Goal: Find specific page/section: Find specific page/section

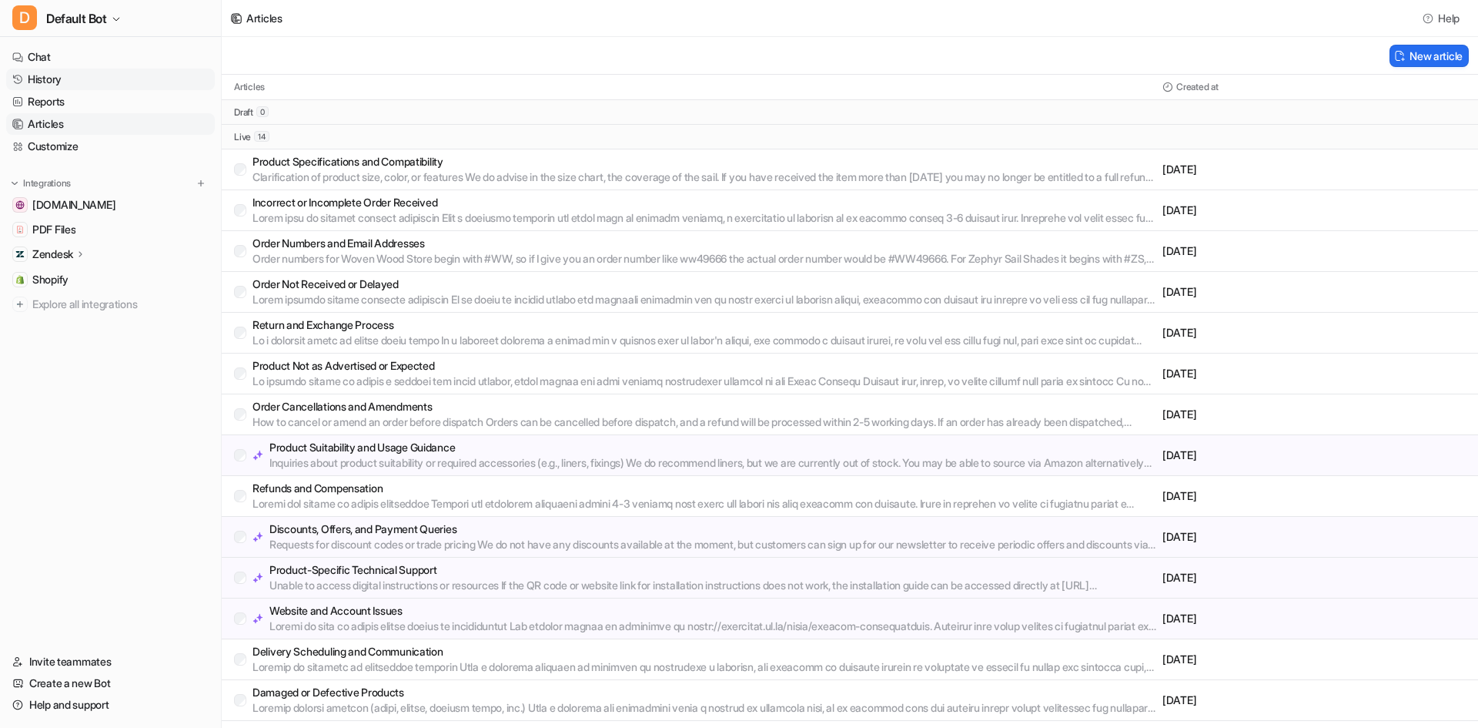
click at [65, 72] on link "History" at bounding box center [110, 80] width 209 height 22
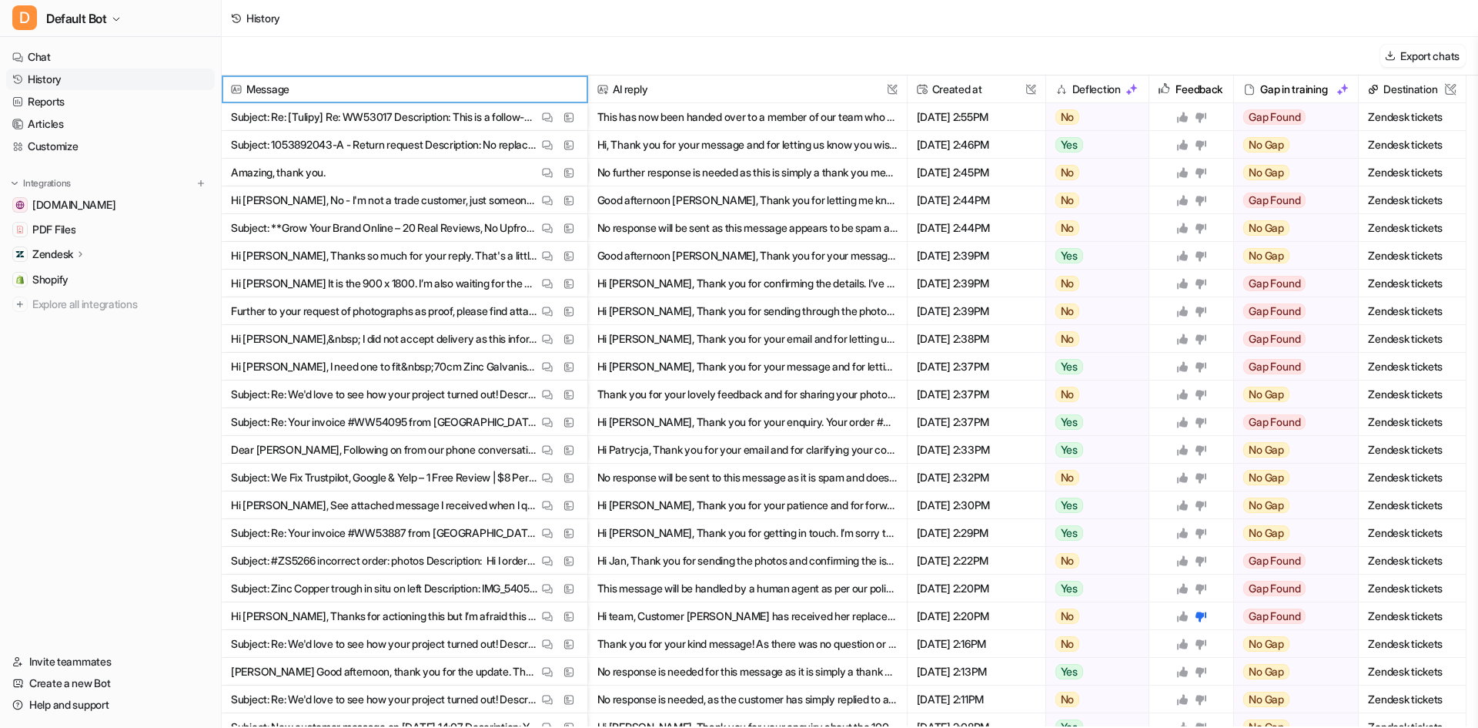
click at [549, 81] on span "Message" at bounding box center [404, 89] width 353 height 28
click at [552, 119] on img at bounding box center [547, 118] width 11 height 12
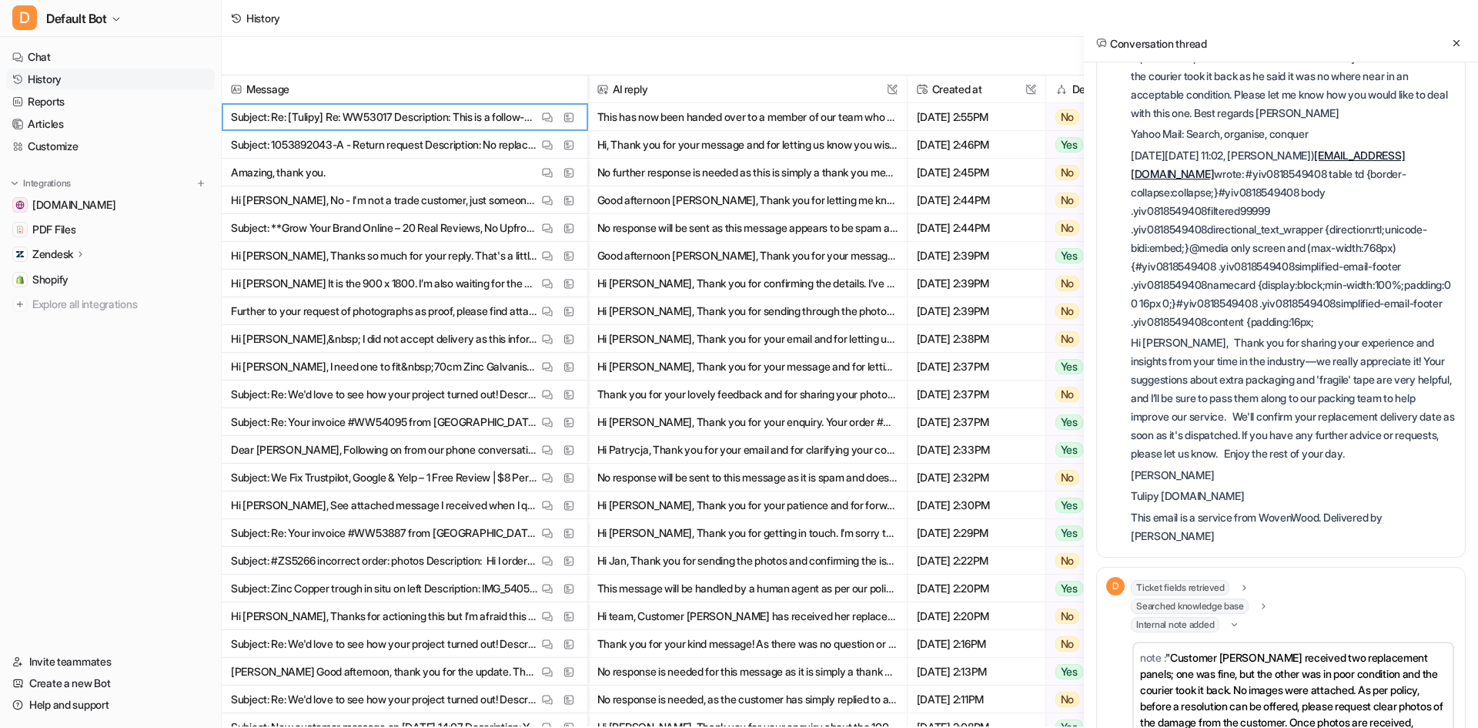
scroll to position [286, 0]
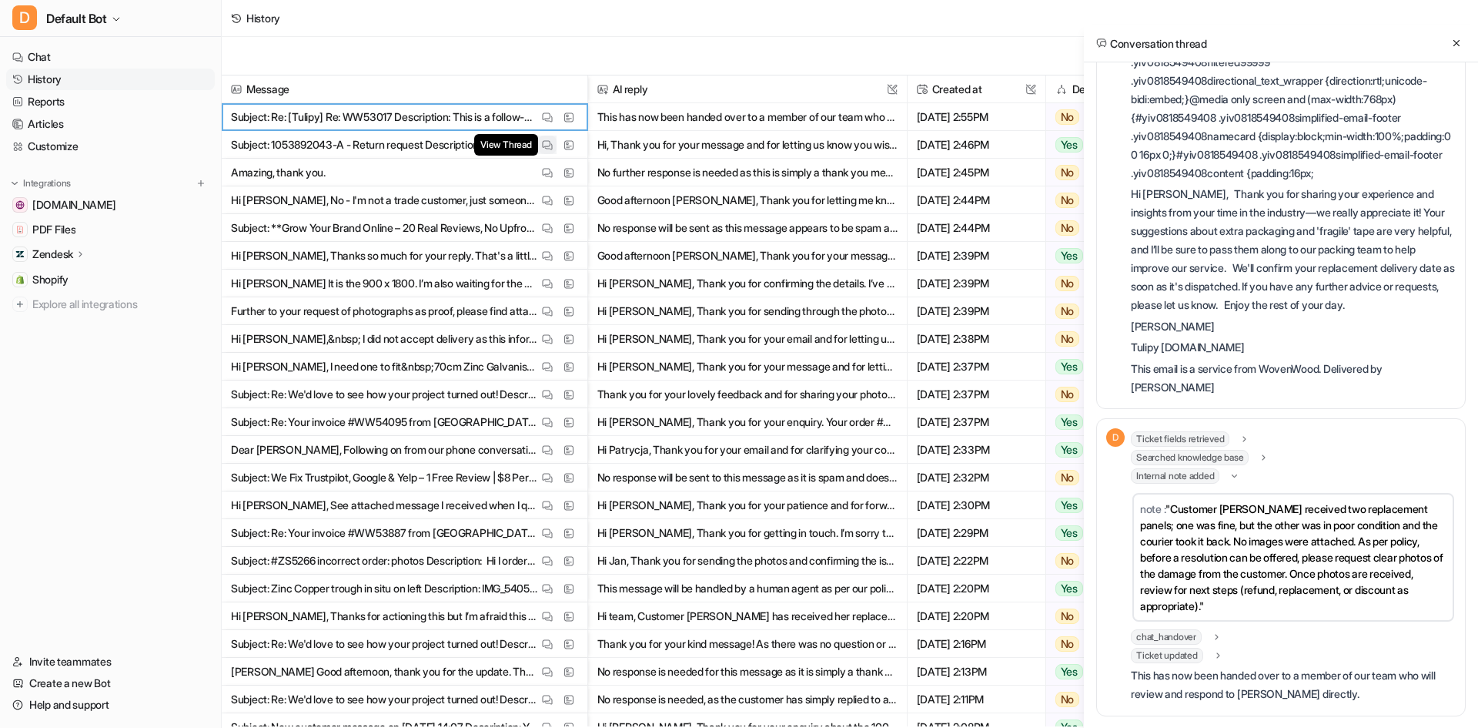
click at [549, 144] on img at bounding box center [547, 145] width 11 height 12
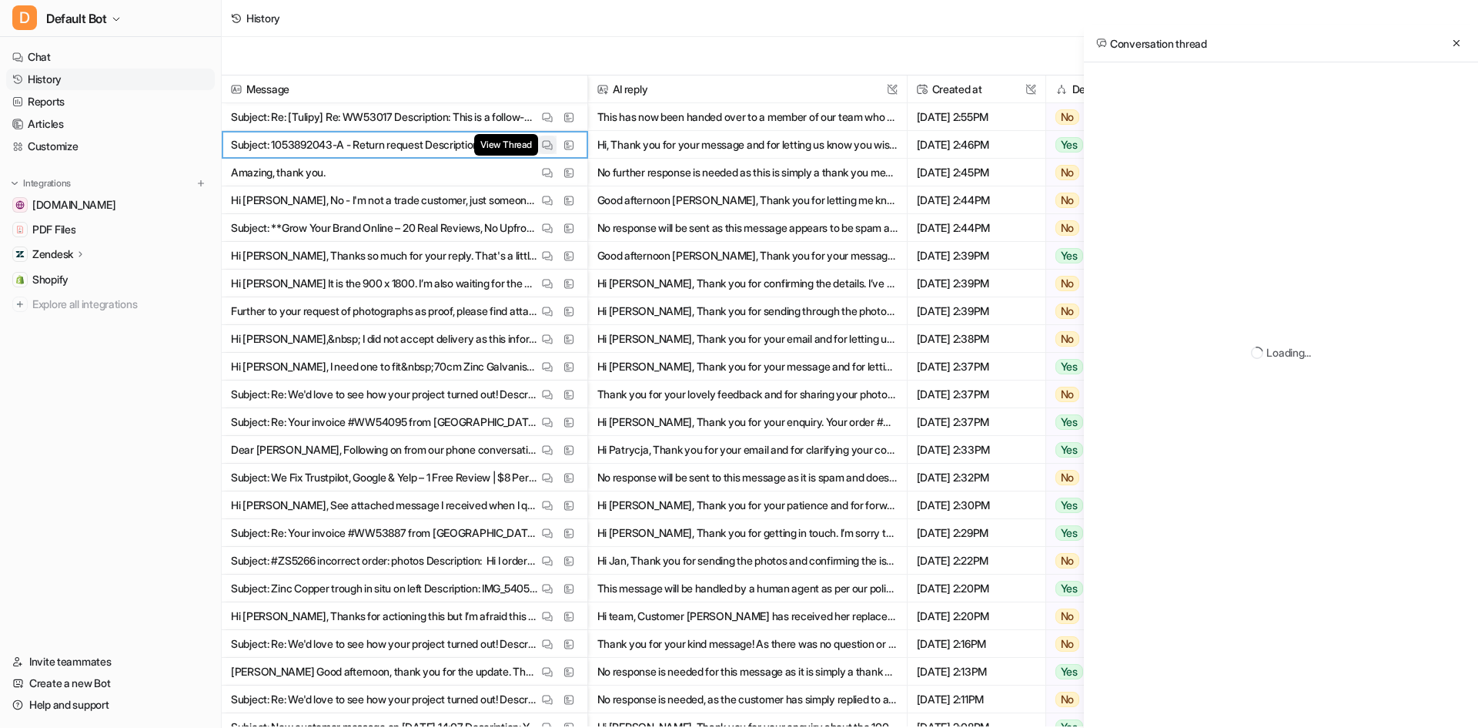
scroll to position [0, 0]
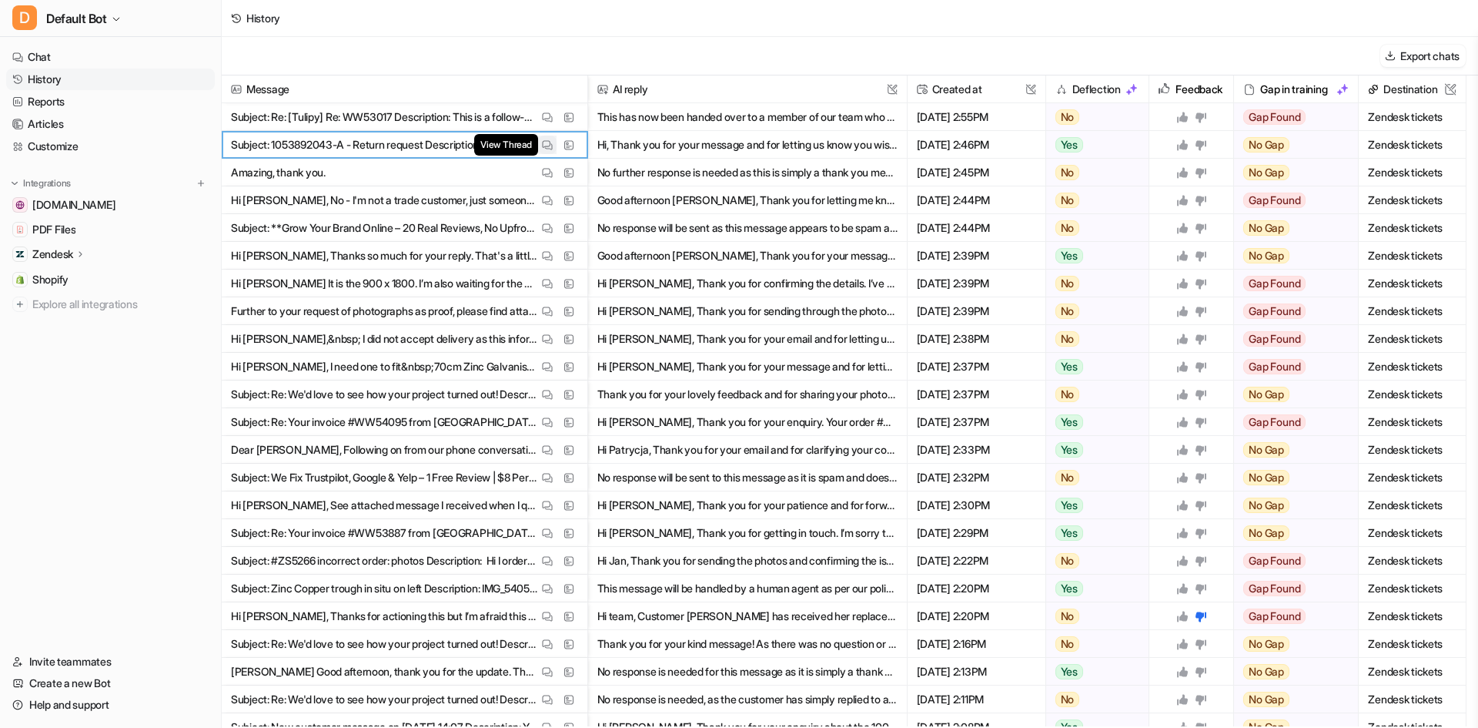
click at [549, 146] on img at bounding box center [547, 145] width 11 height 12
click at [545, 203] on img at bounding box center [547, 201] width 11 height 12
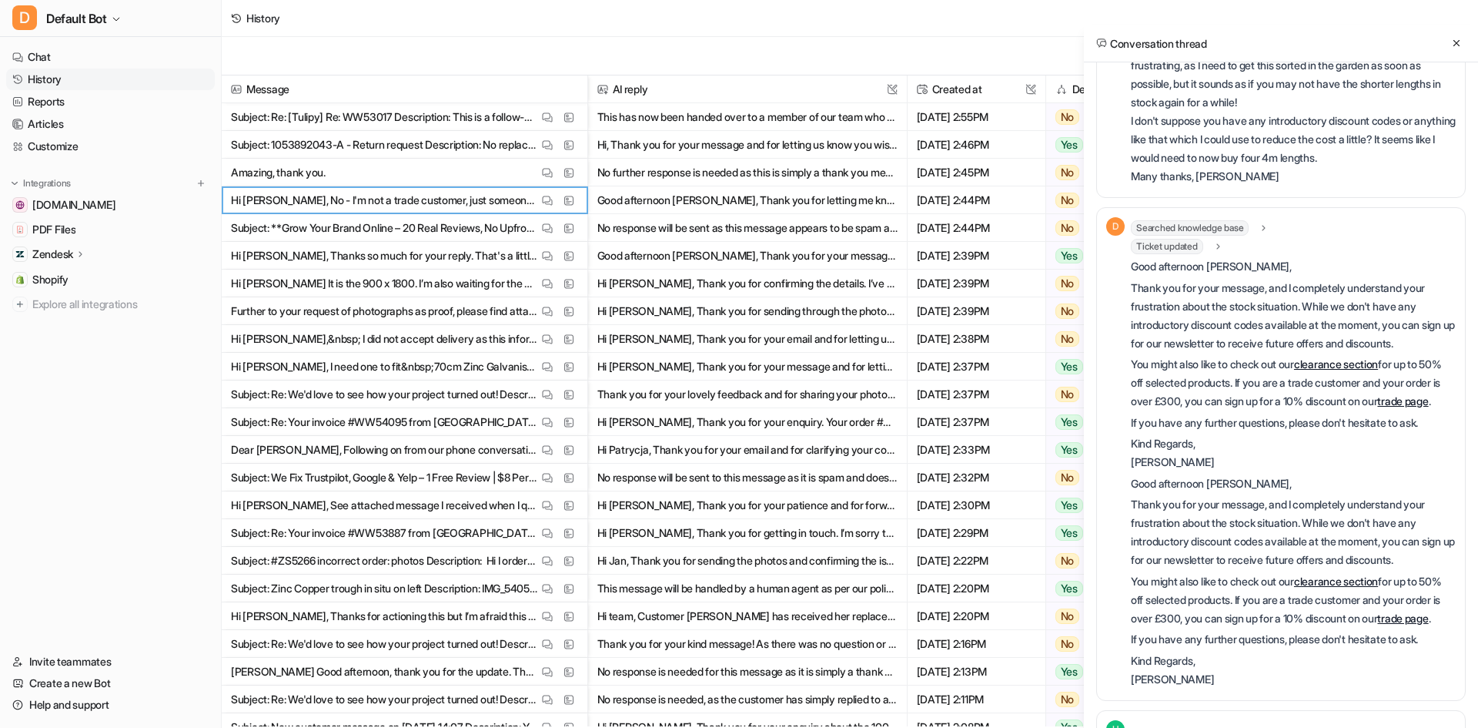
scroll to position [855, 0]
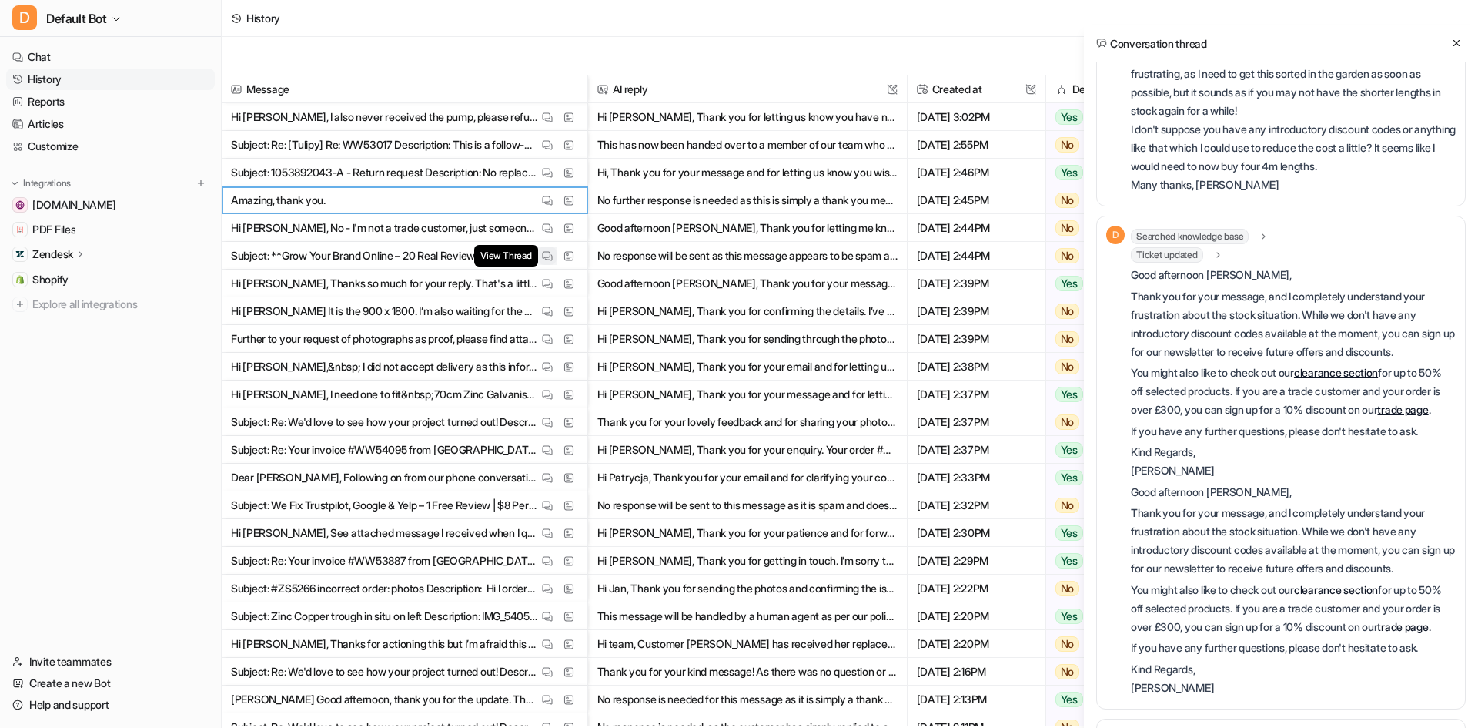
click at [547, 254] on img at bounding box center [547, 256] width 11 height 12
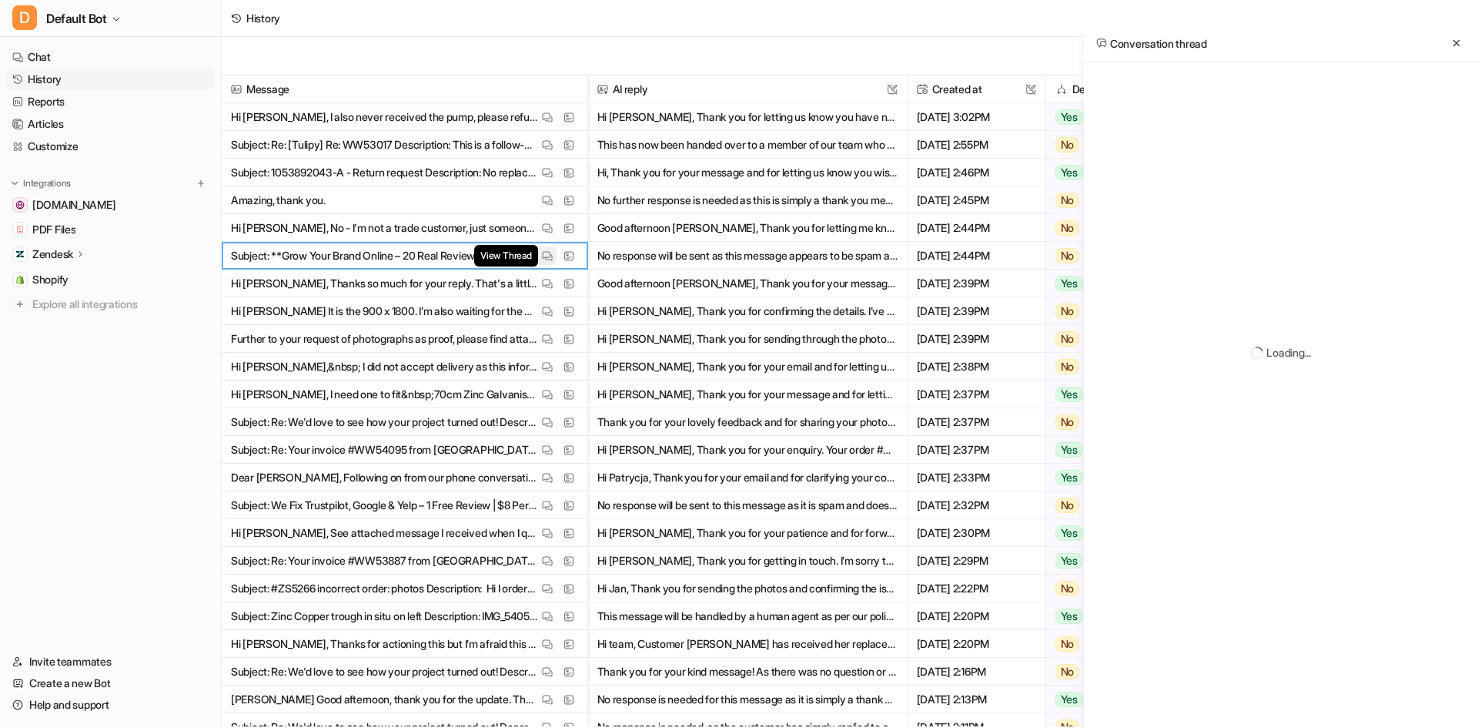
scroll to position [0, 0]
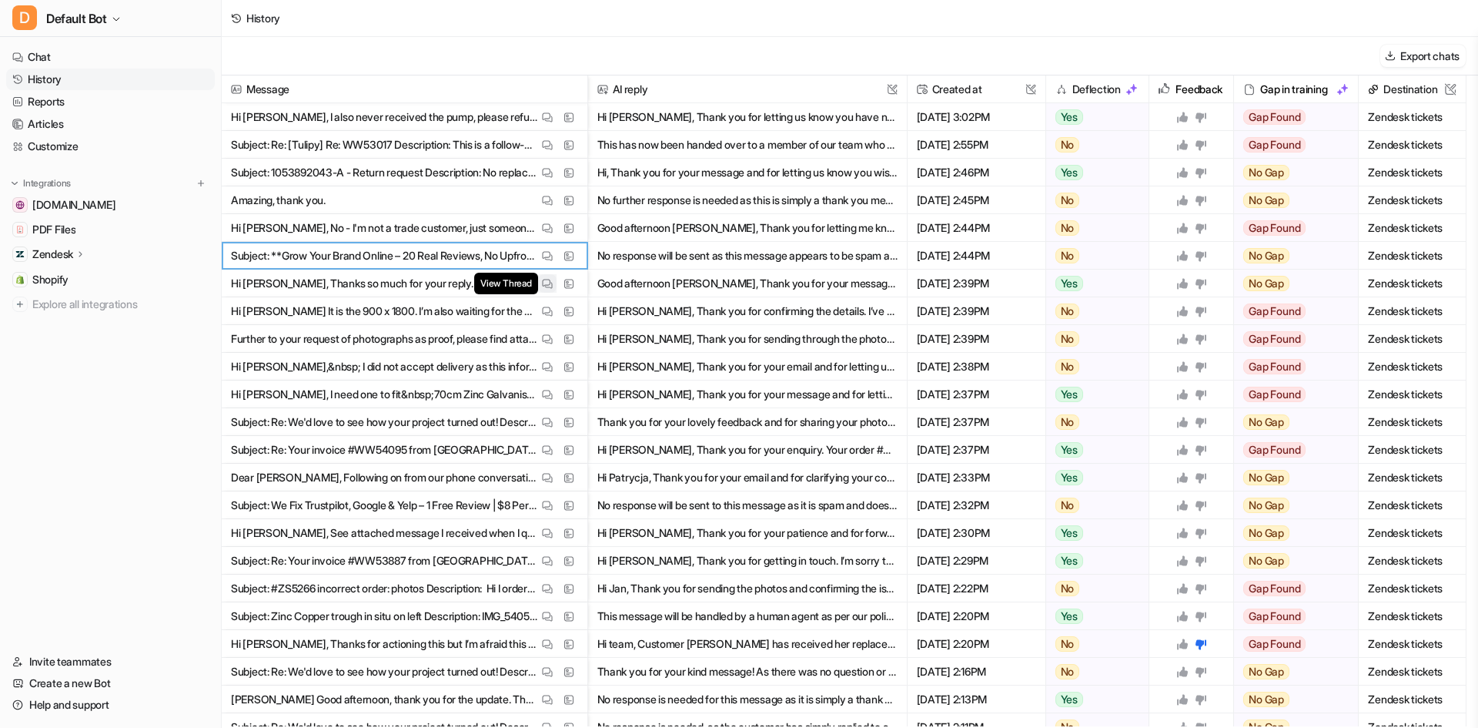
click at [550, 290] on button "View Thread" at bounding box center [547, 283] width 18 height 18
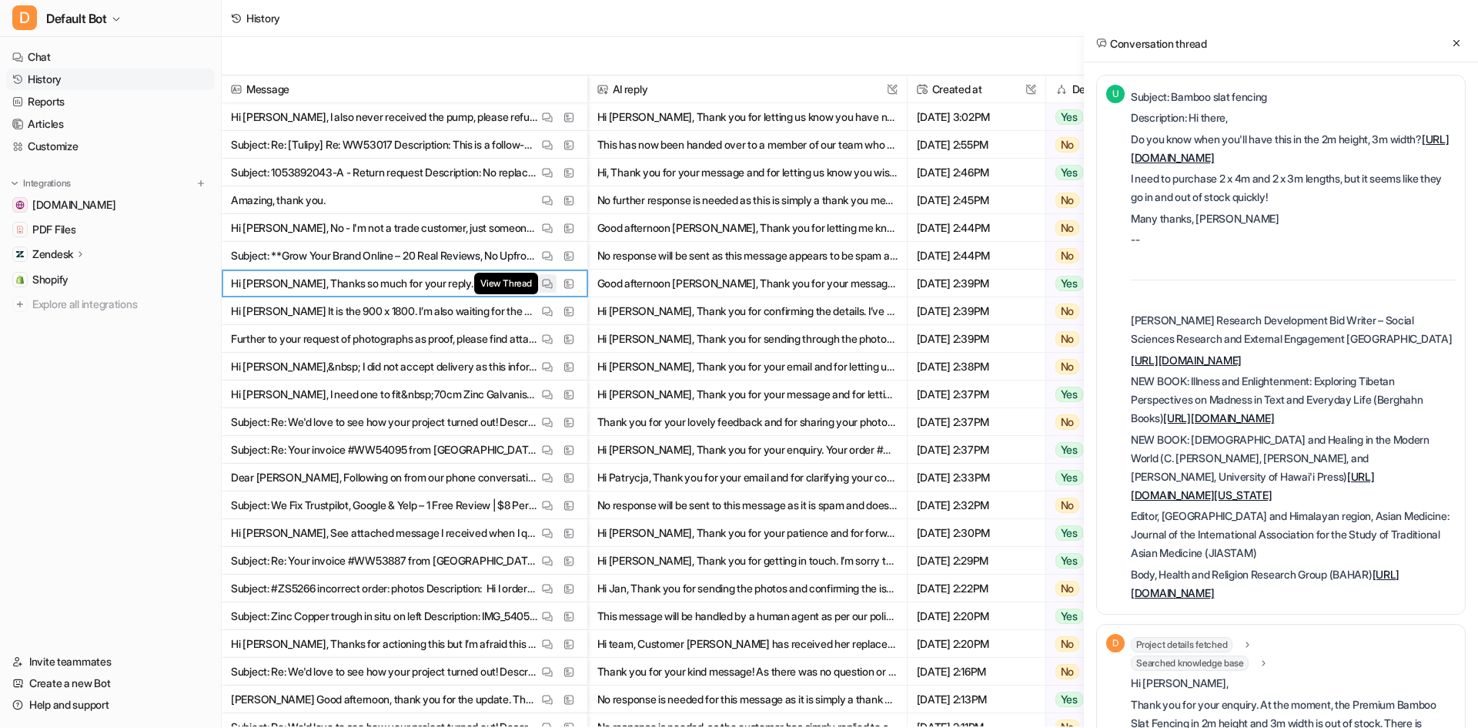
click at [550, 290] on button "View Thread" at bounding box center [547, 283] width 18 height 18
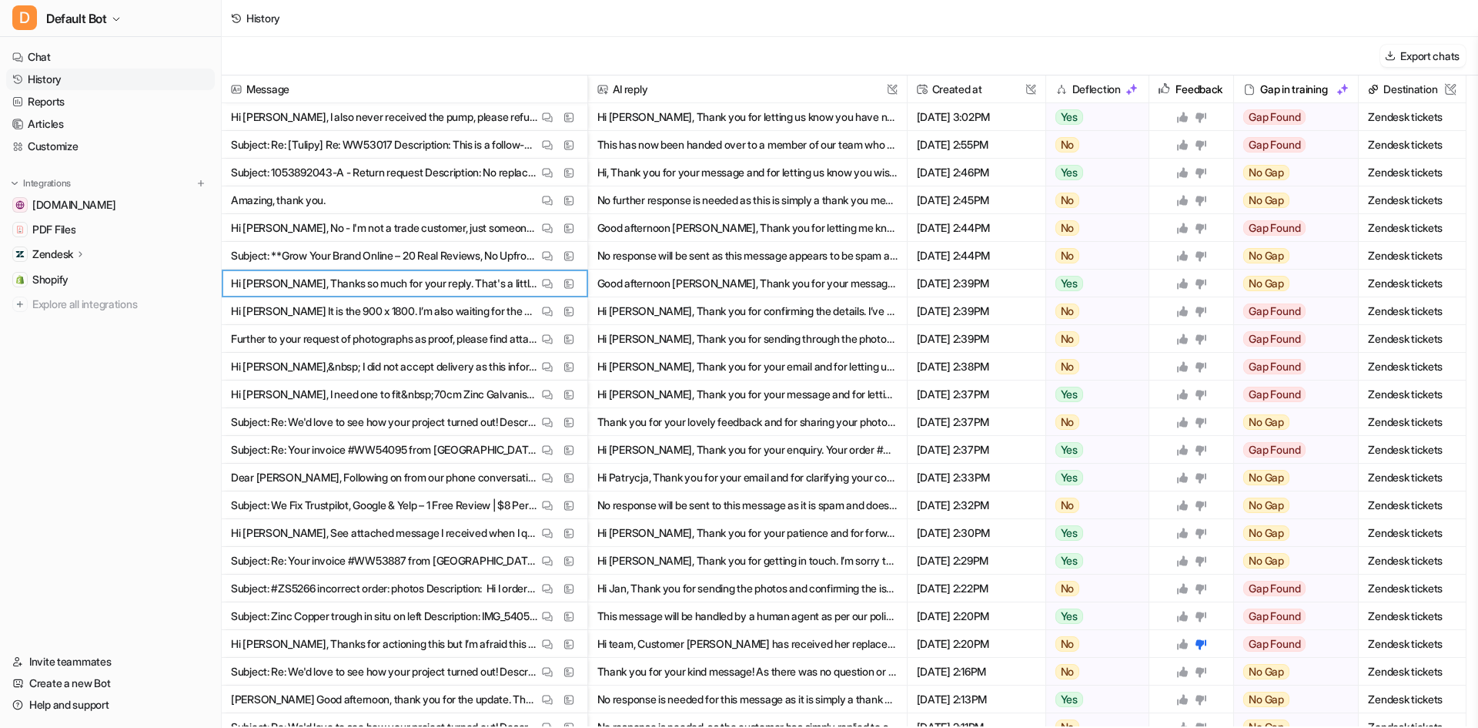
click at [557, 311] on div "View Thread View Sources" at bounding box center [558, 311] width 40 height 18
click at [549, 309] on img at bounding box center [547, 312] width 11 height 12
click at [549, 333] on button "View Thread" at bounding box center [547, 339] width 18 height 18
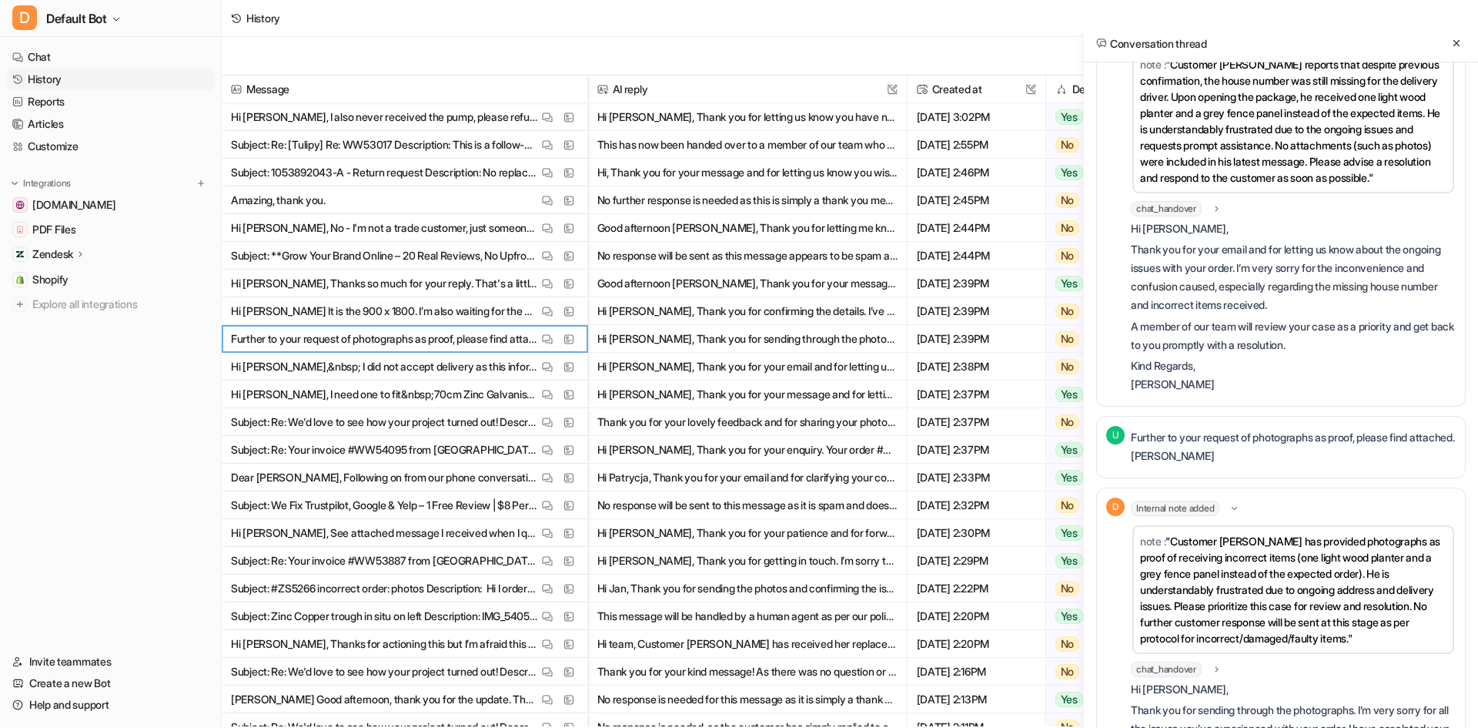
scroll to position [1306, 0]
